Goal: Transaction & Acquisition: Purchase product/service

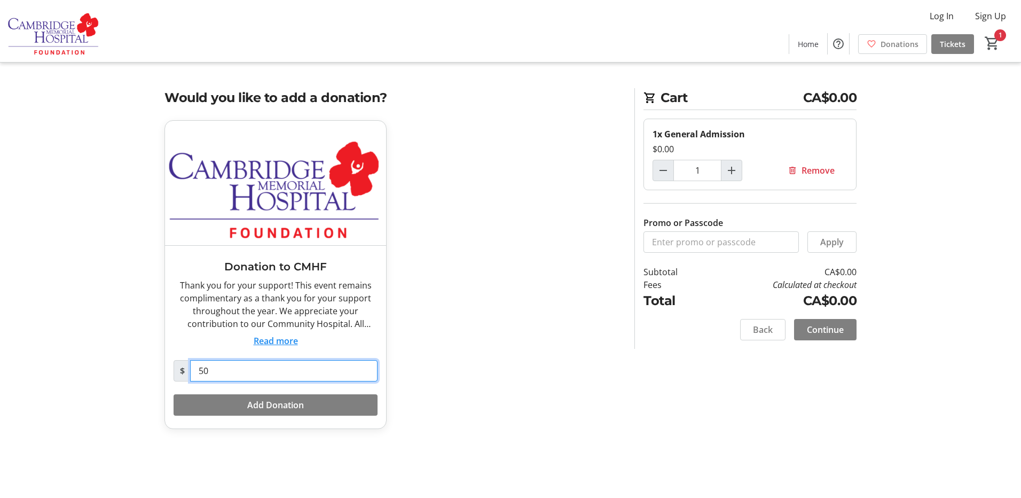
drag, startPoint x: 242, startPoint y: 374, endPoint x: 174, endPoint y: 374, distance: 68.9
click at [174, 374] on div "$ 50" at bounding box center [276, 370] width 204 height 21
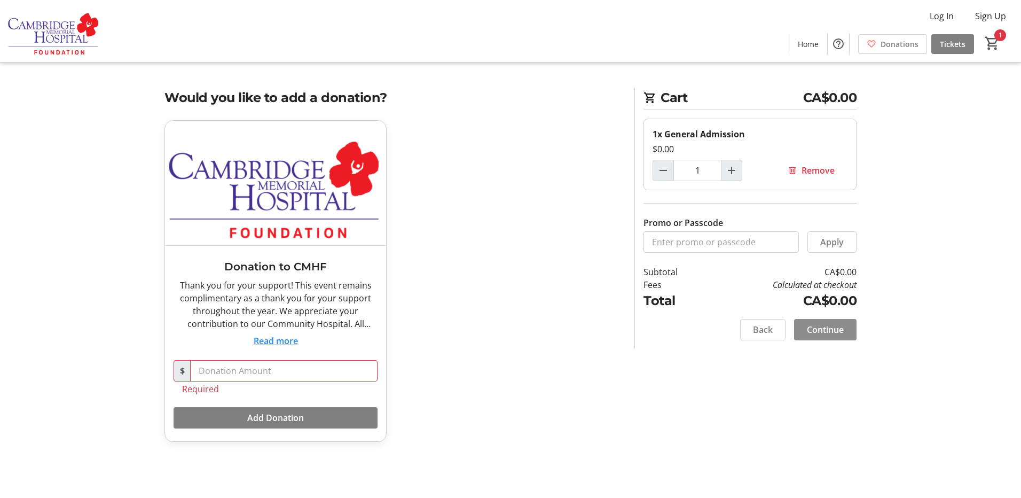
drag, startPoint x: 826, startPoint y: 327, endPoint x: 556, endPoint y: 320, distance: 270.2
click at [827, 326] on span "Continue" at bounding box center [825, 329] width 37 height 13
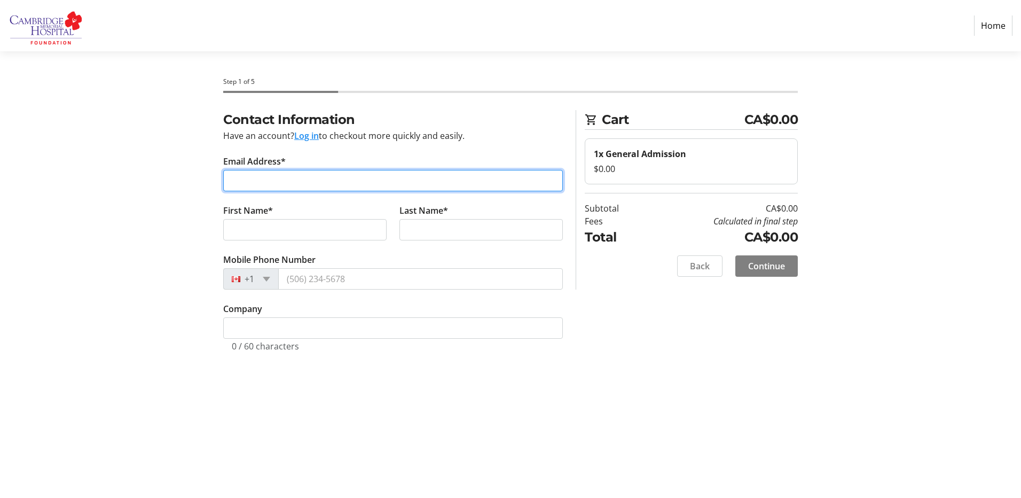
click at [280, 177] on input "Email Address*" at bounding box center [393, 180] width 340 height 21
type input "[EMAIL_ADDRESS][DOMAIN_NAME]"
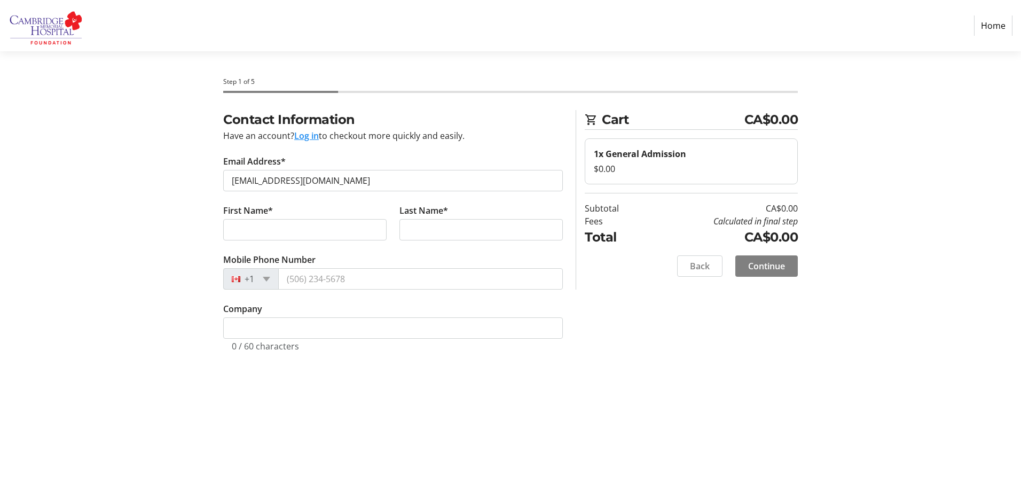
type input "[PERSON_NAME]"
type input "E [PERSON_NAME]"
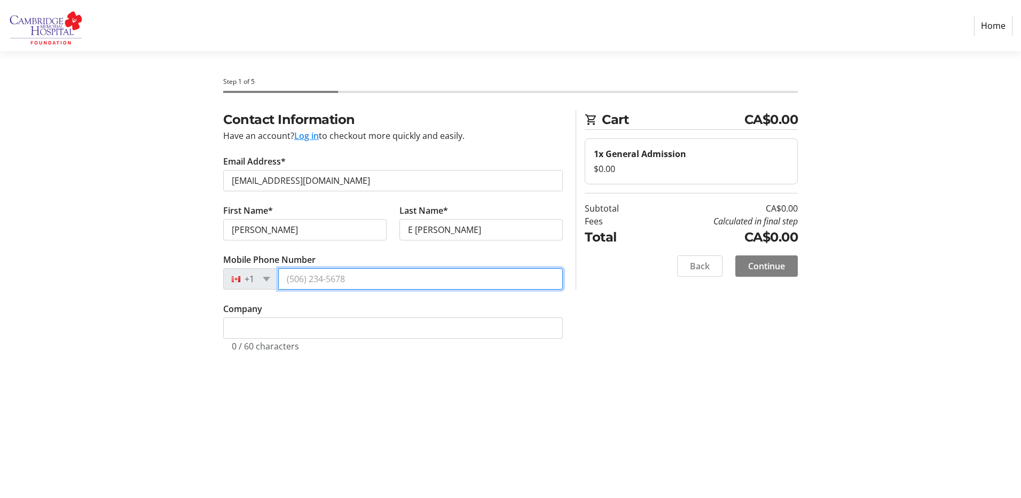
type input "[PHONE_NUMBER]"
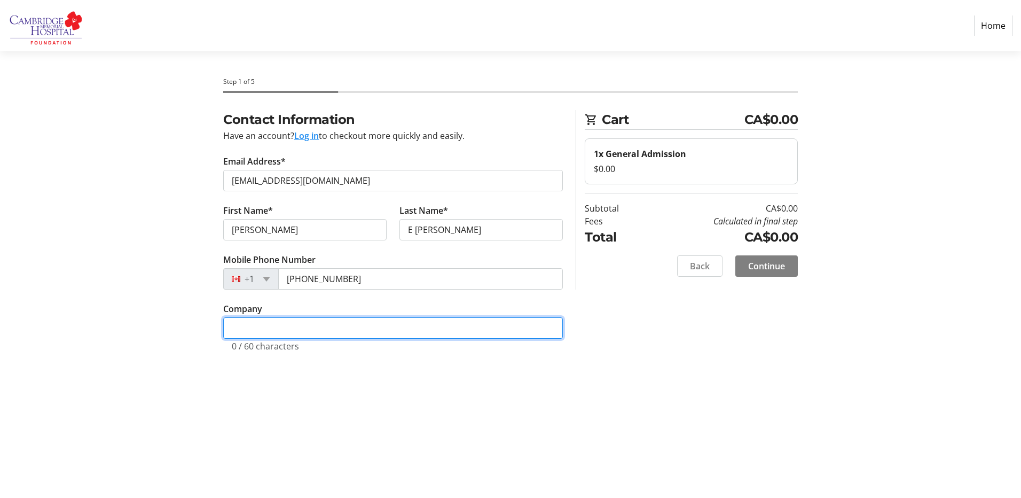
type input "CMH"
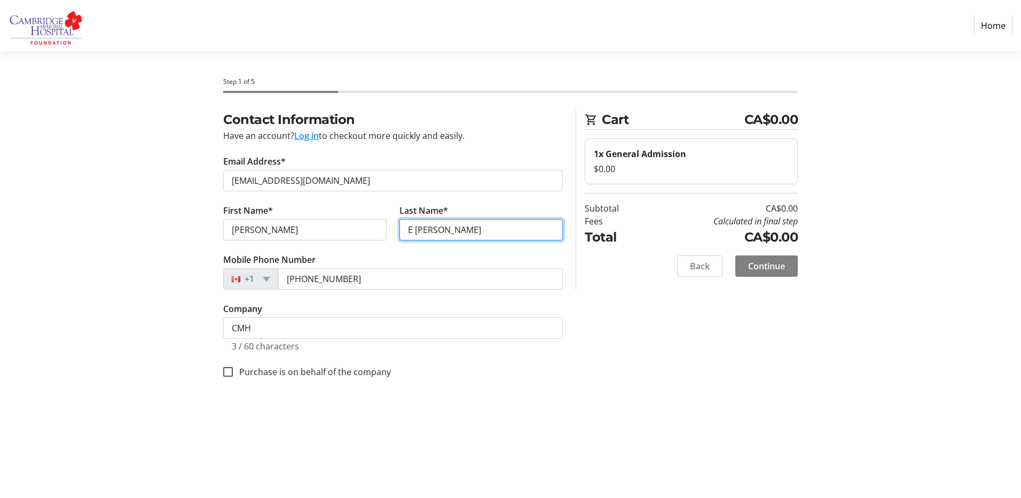
click at [412, 229] on input "E [PERSON_NAME]" at bounding box center [480, 229] width 163 height 21
type input "[PERSON_NAME]"
click at [773, 266] on span "Continue" at bounding box center [766, 265] width 37 height 13
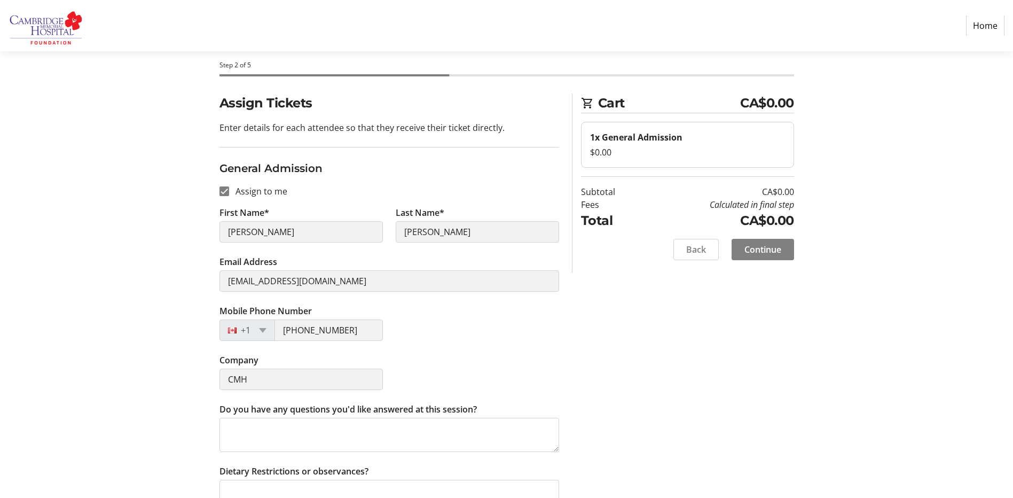
scroll to position [33, 0]
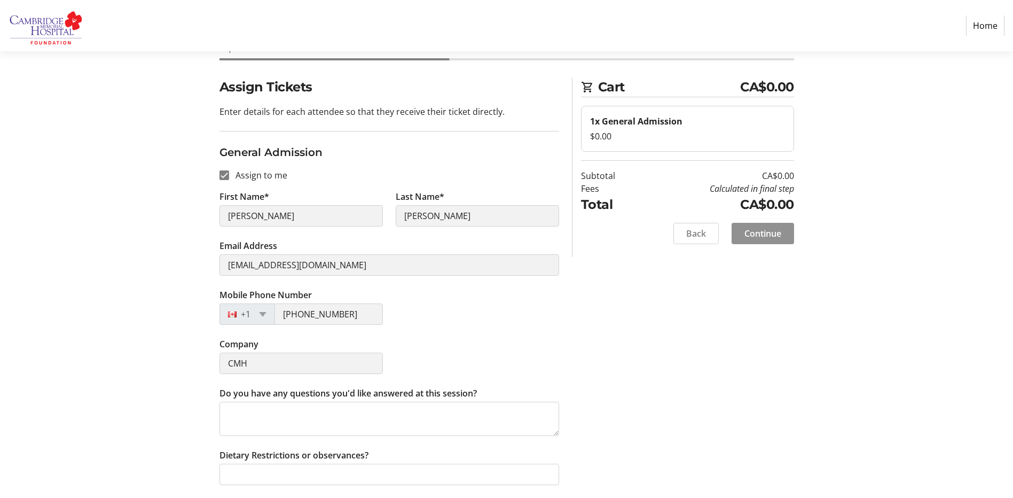
click at [776, 228] on span "Continue" at bounding box center [762, 233] width 37 height 13
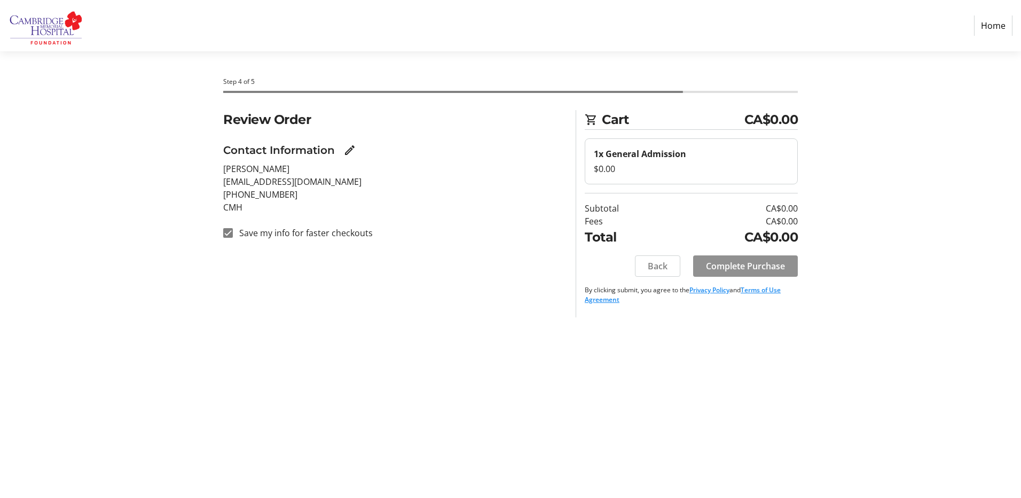
click at [770, 267] on span "Complete Purchase" at bounding box center [745, 265] width 79 height 13
